Goal: Navigation & Orientation: Find specific page/section

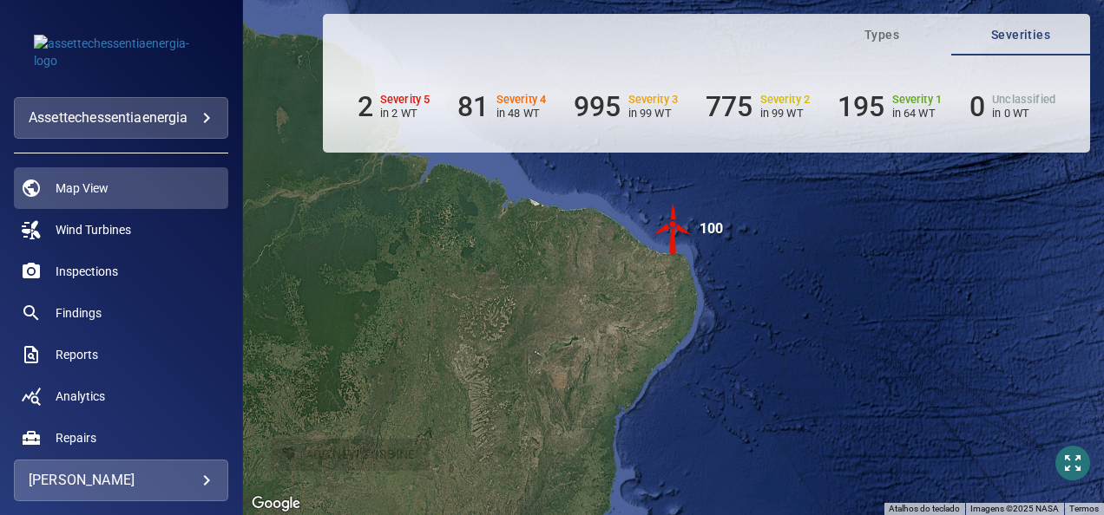
scroll to position [87, 0]
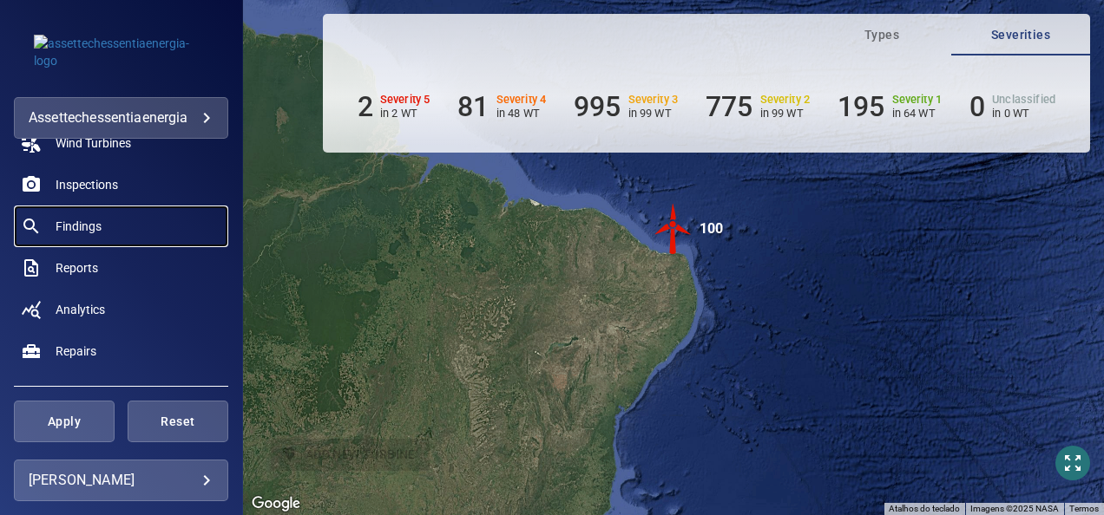
click at [85, 223] on span "Findings" at bounding box center [79, 226] width 46 height 17
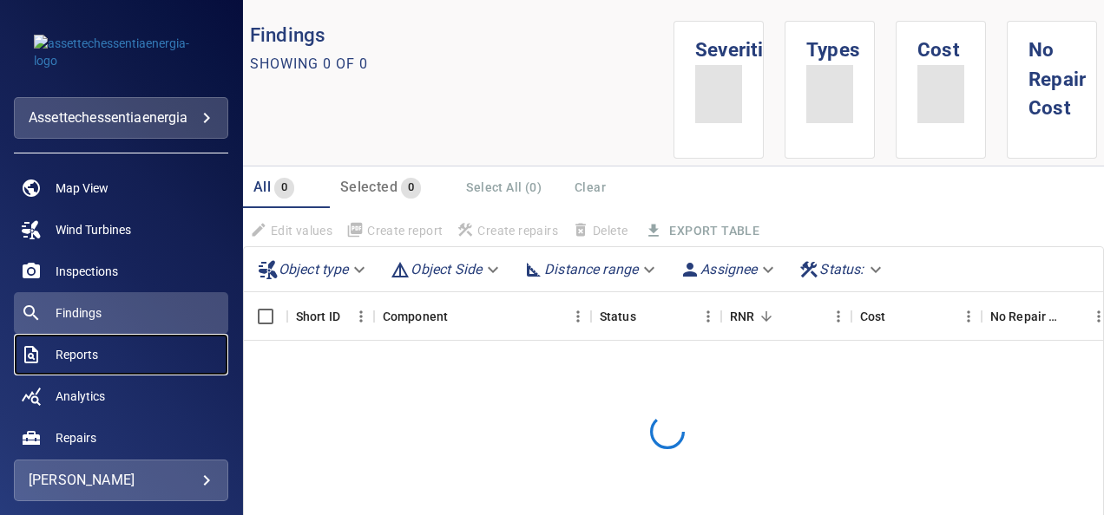
click at [76, 351] on span "Reports" at bounding box center [77, 354] width 43 height 17
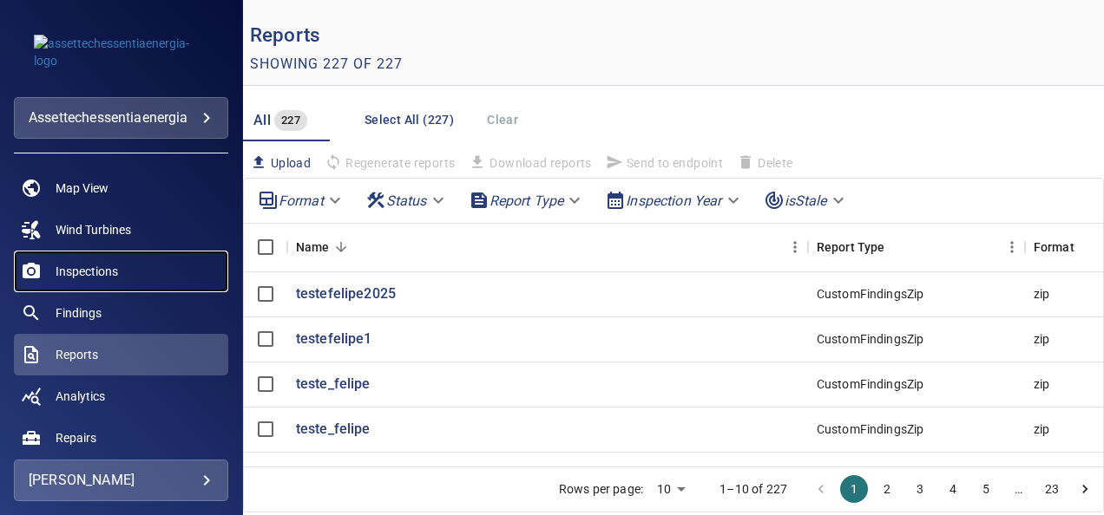
click at [102, 271] on span "Inspections" at bounding box center [87, 271] width 62 height 17
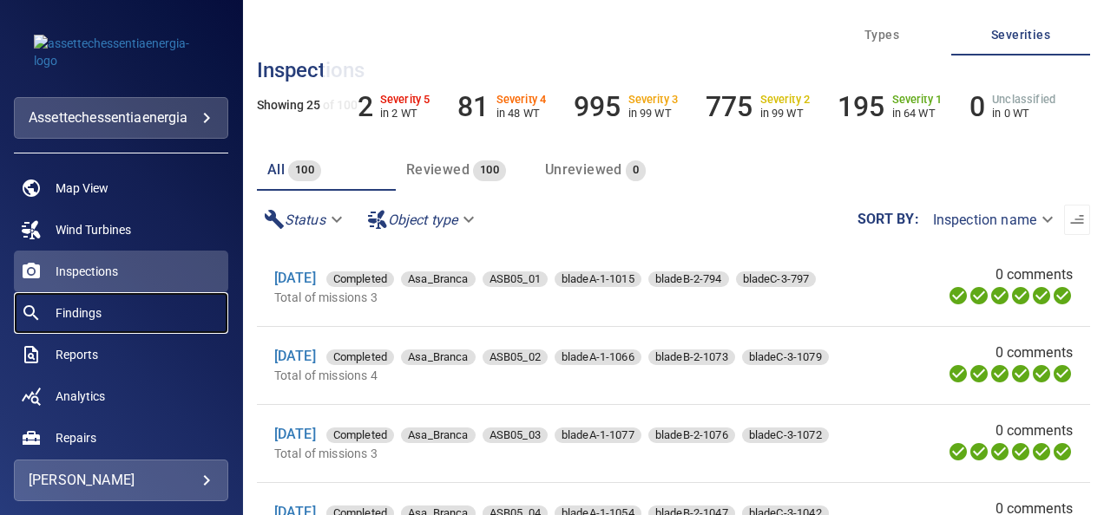
click at [85, 316] on span "Findings" at bounding box center [79, 313] width 46 height 17
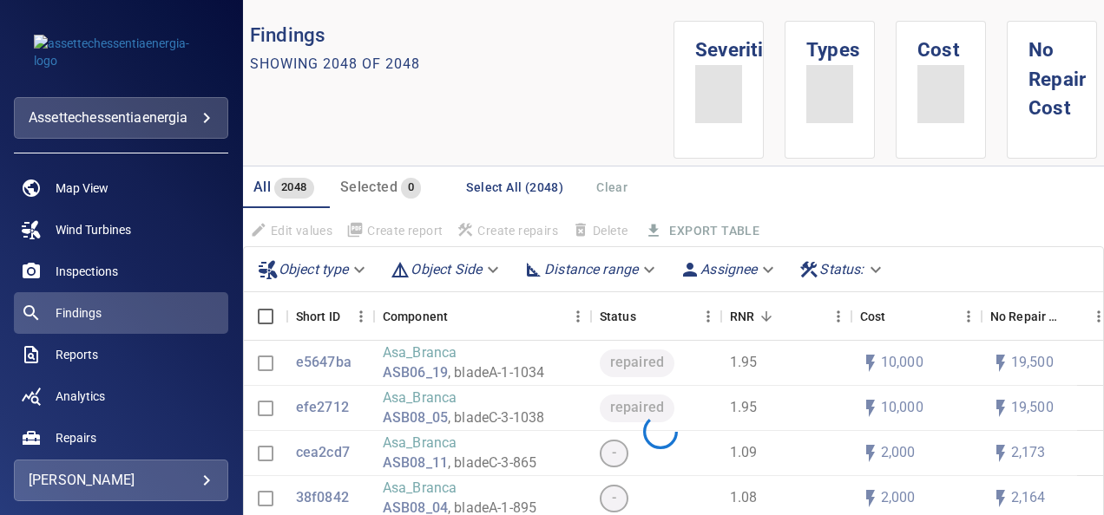
scroll to position [174, 0]
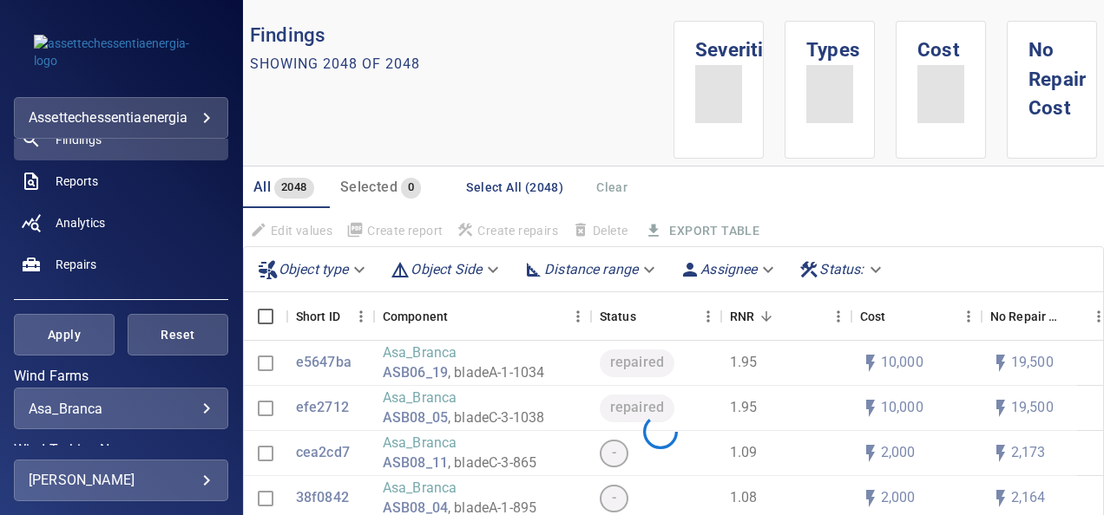
click at [79, 336] on span "Apply" at bounding box center [64, 336] width 57 height 22
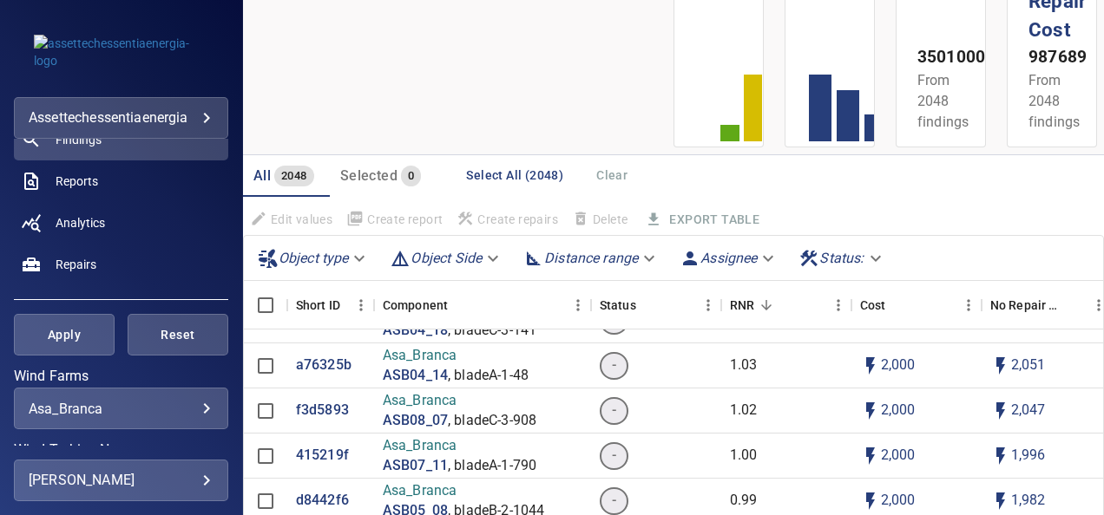
scroll to position [0, 0]
